Goal: Information Seeking & Learning: Learn about a topic

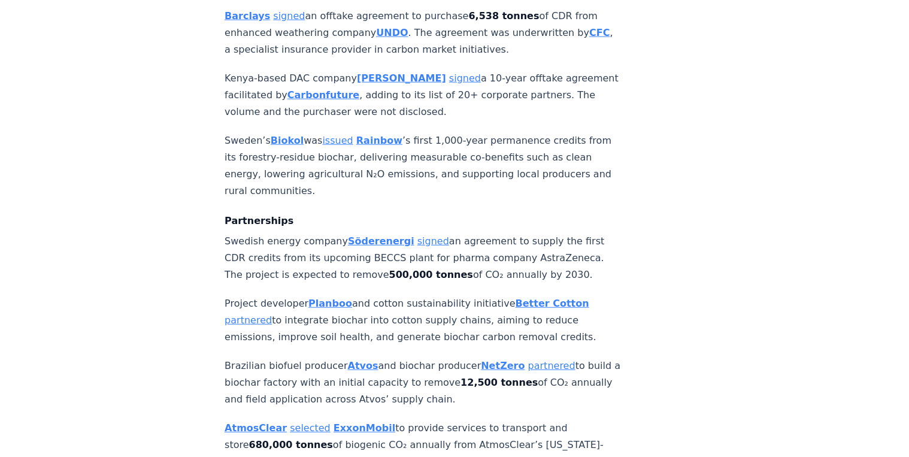
scroll to position [1341, 0]
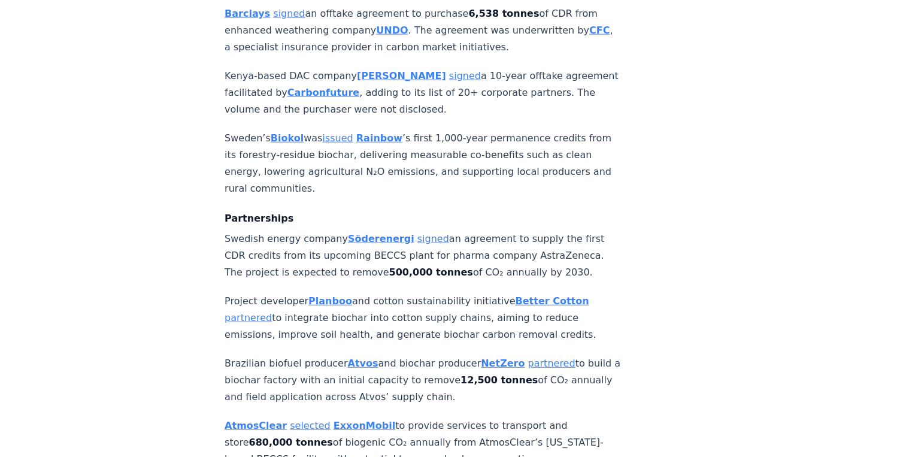
click at [281, 132] on strong "Biokol" at bounding box center [287, 137] width 33 height 11
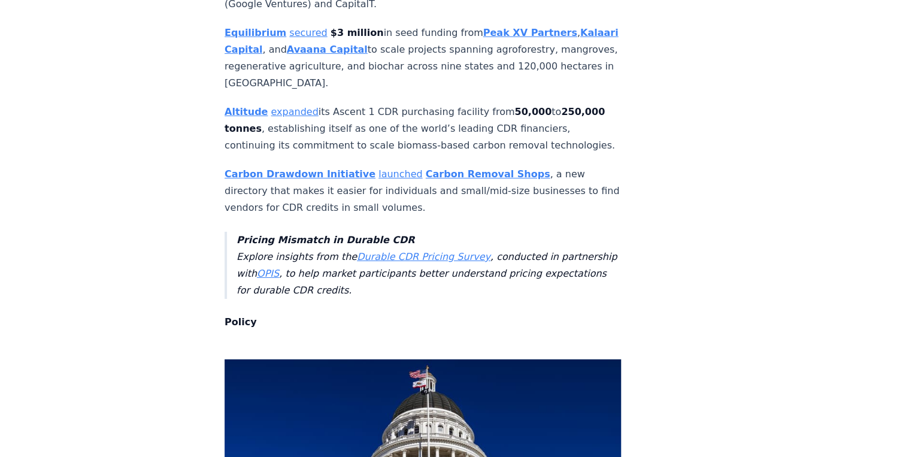
scroll to position [4213, 0]
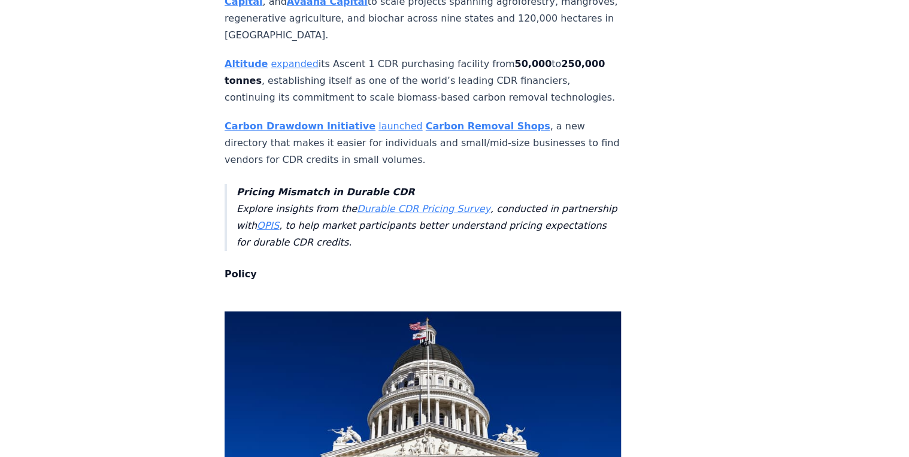
click at [390, 203] on link "Durable CDR Pricing Survey" at bounding box center [424, 208] width 134 height 11
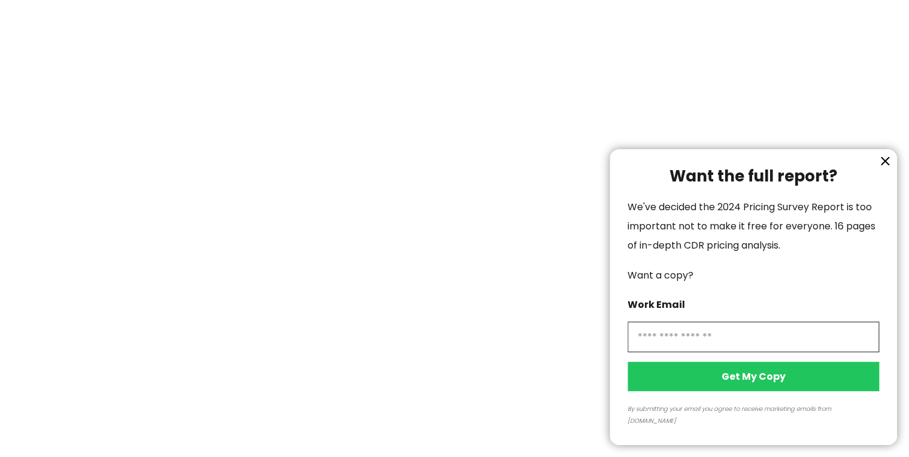
scroll to position [2539, 0]
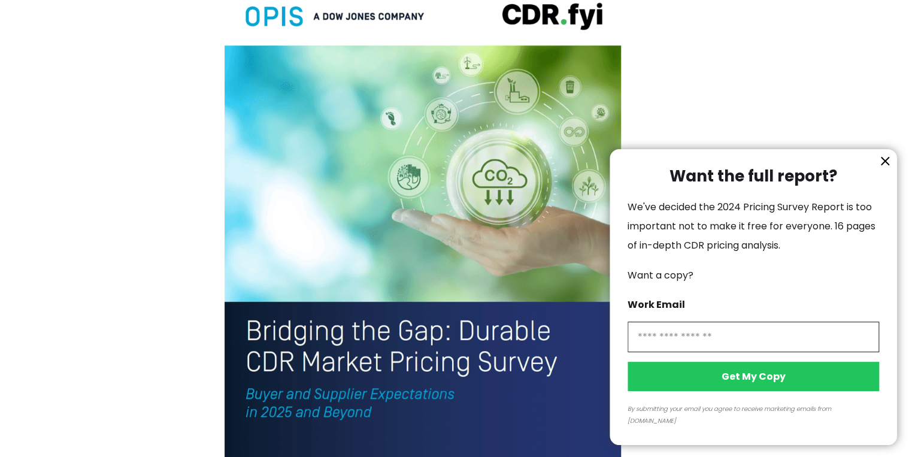
click at [883, 168] on icon "information" at bounding box center [885, 161] width 14 height 14
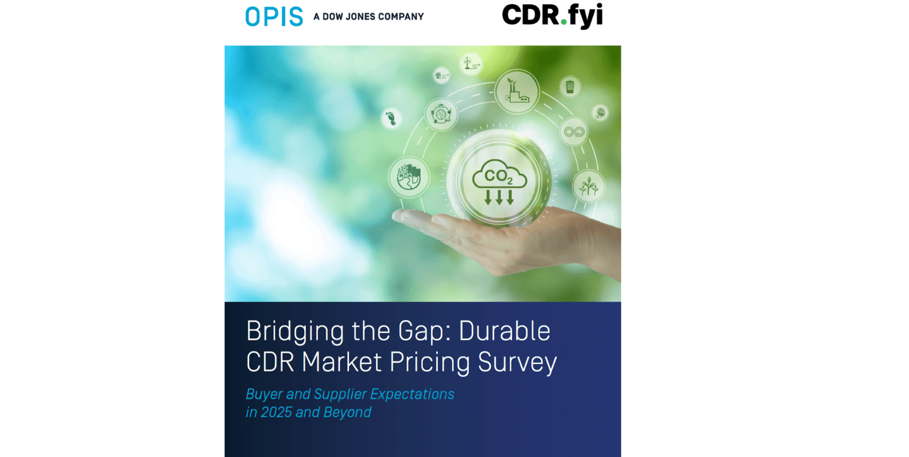
click at [551, 108] on img at bounding box center [423, 238] width 396 height 517
click at [495, 87] on img at bounding box center [423, 238] width 396 height 517
